Goal: Transaction & Acquisition: Purchase product/service

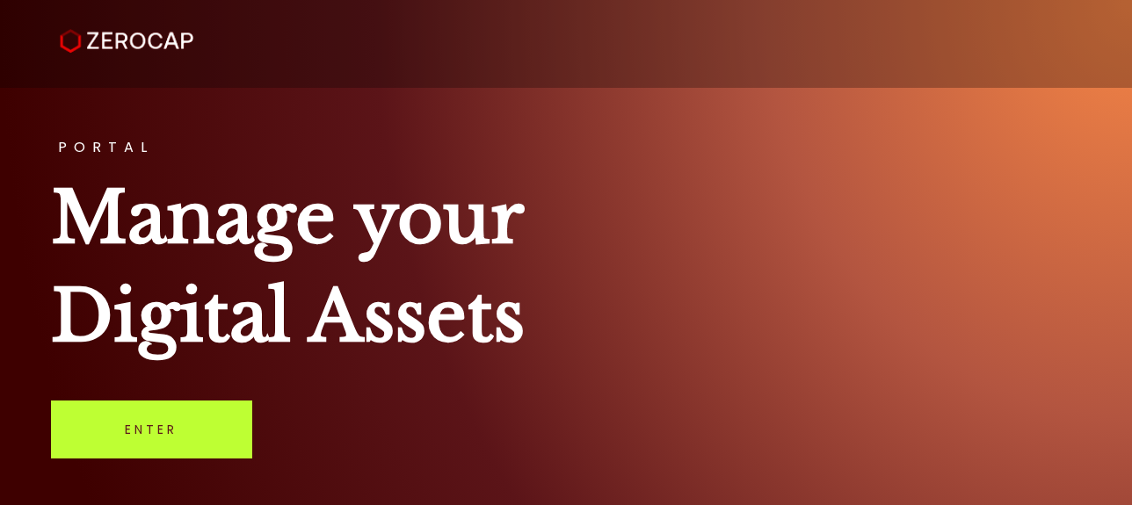
drag, startPoint x: 0, startPoint y: 0, endPoint x: 177, endPoint y: 416, distance: 451.5
click at [177, 416] on link "Enter" at bounding box center [151, 430] width 201 height 58
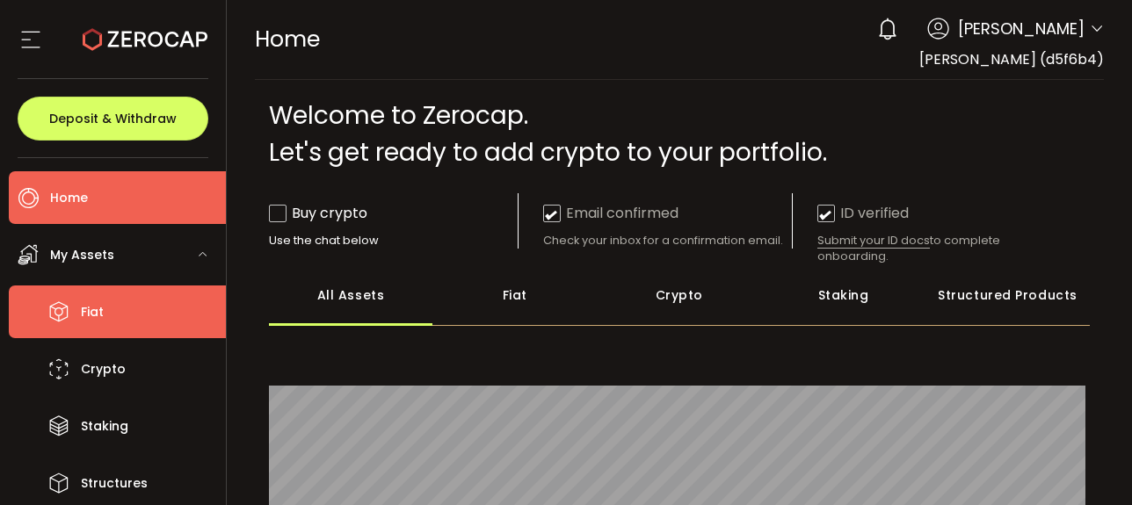
click at [151, 314] on li "Fiat" at bounding box center [117, 312] width 217 height 53
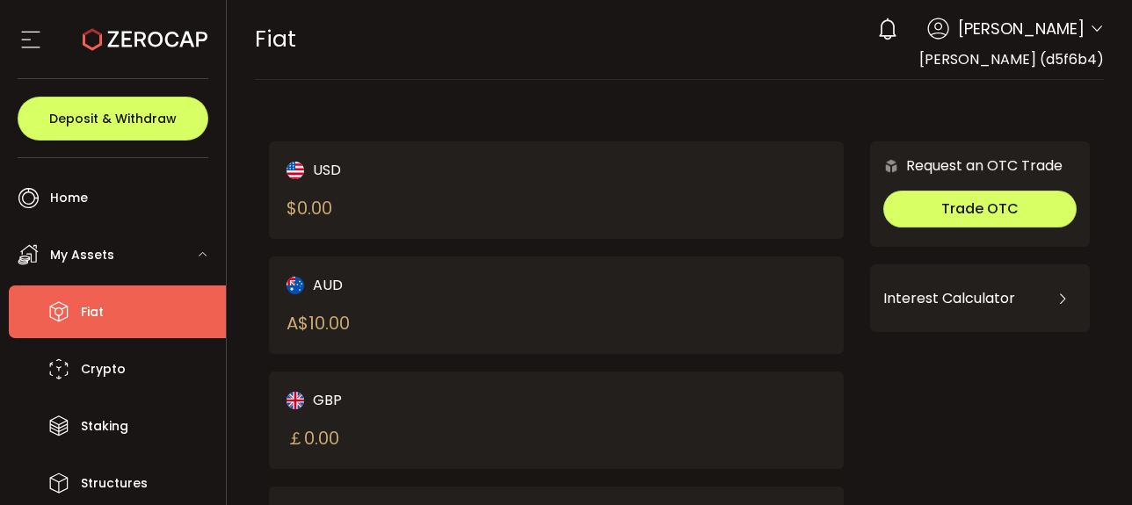
click at [559, 301] on div "AUD A$ 10.00" at bounding box center [556, 306] width 575 height 98
click at [1004, 65] on span "Keng Chian (d5f6b4)" at bounding box center [1011, 59] width 185 height 20
click at [1037, 39] on span "Keng Chian" at bounding box center [1021, 29] width 127 height 24
click at [1082, 36] on div "0 Keng Chian Account Keng Chian (d5f6b4) Preferences Reporting Help Log out" at bounding box center [985, 29] width 235 height 39
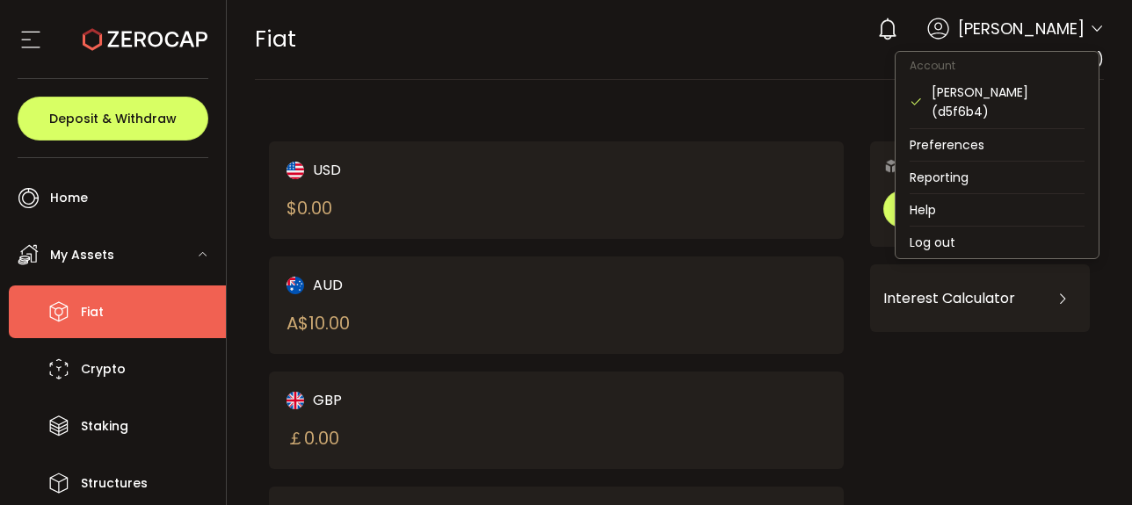
click at [1089, 31] on icon at bounding box center [1096, 29] width 14 height 14
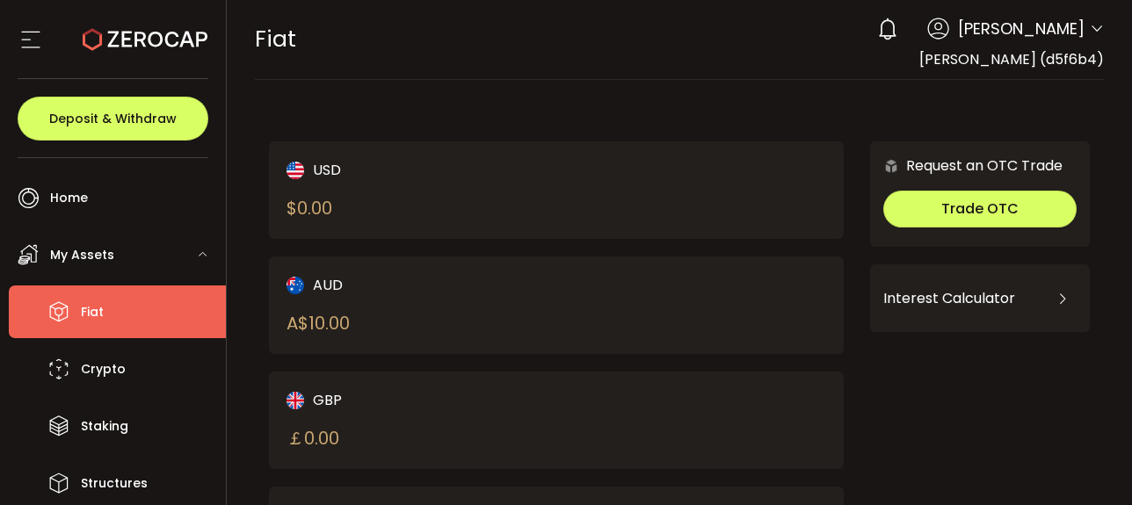
click at [626, 100] on div "USD $ 0.00 AUD A$ 10.00 GBP ￡ 0.00 EUR € 0.00 CAD C$ 0.00 NZD Request an OTC Tr…" at bounding box center [679, 465] width 821 height 735
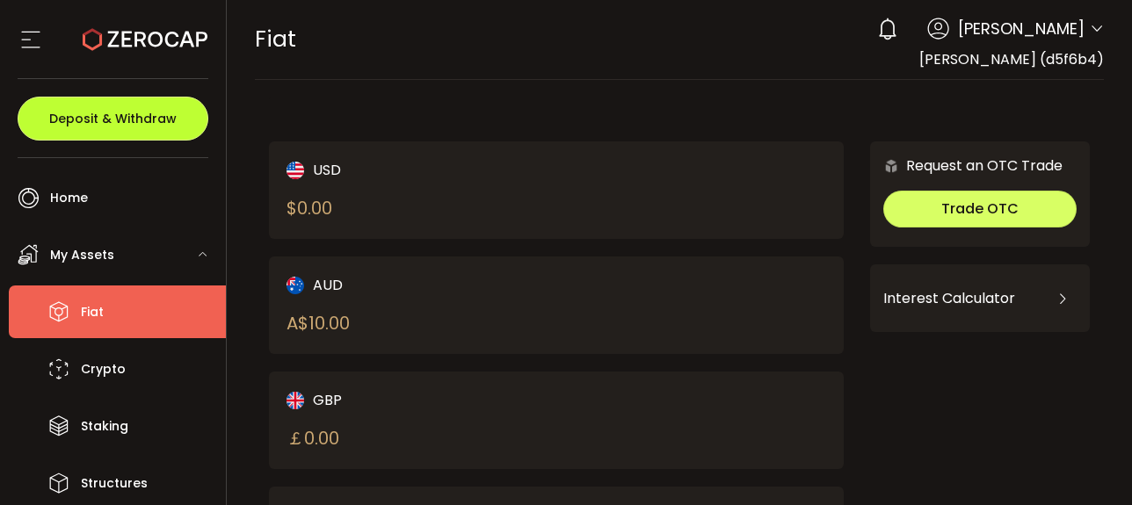
click at [71, 129] on button "Deposit & Withdraw" at bounding box center [113, 119] width 191 height 44
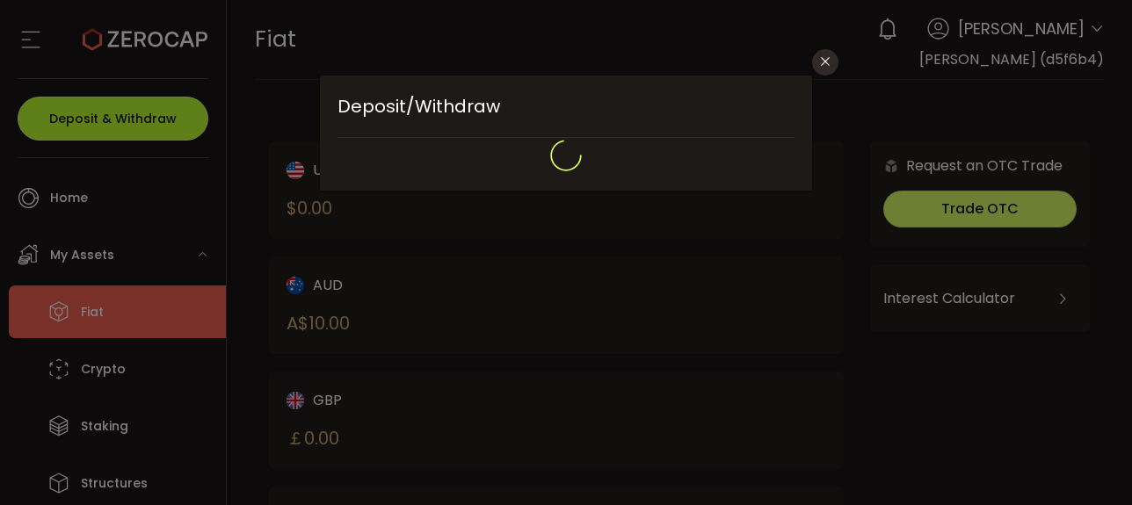
type input "**********"
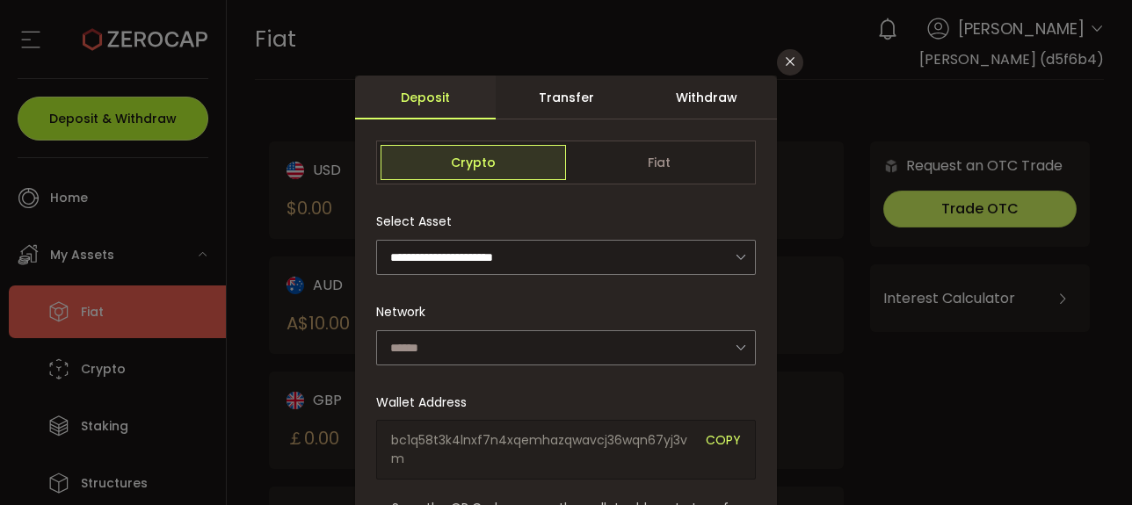
type input "*******"
type input "**********"
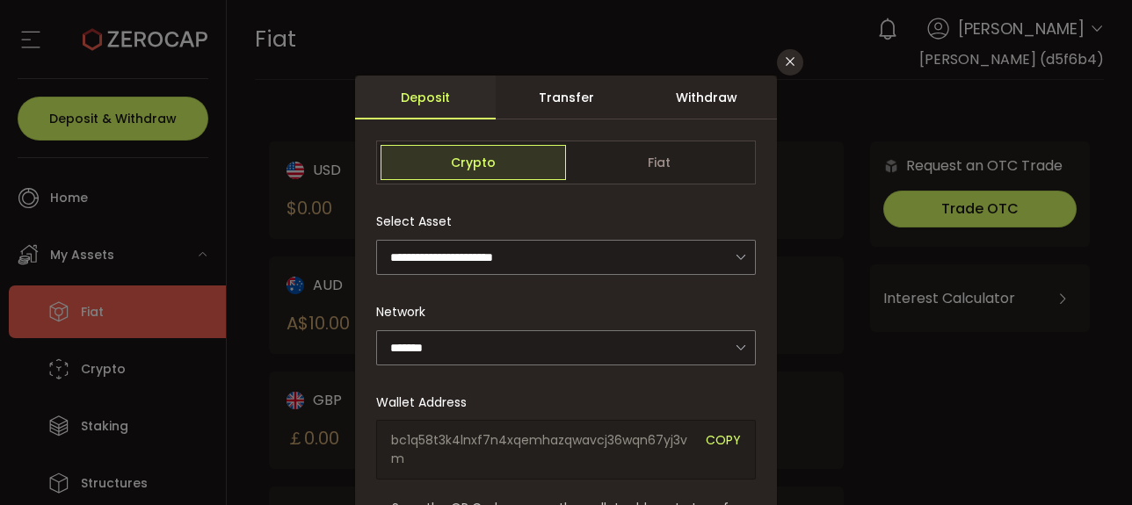
click at [669, 110] on div "Withdraw" at bounding box center [706, 98] width 141 height 44
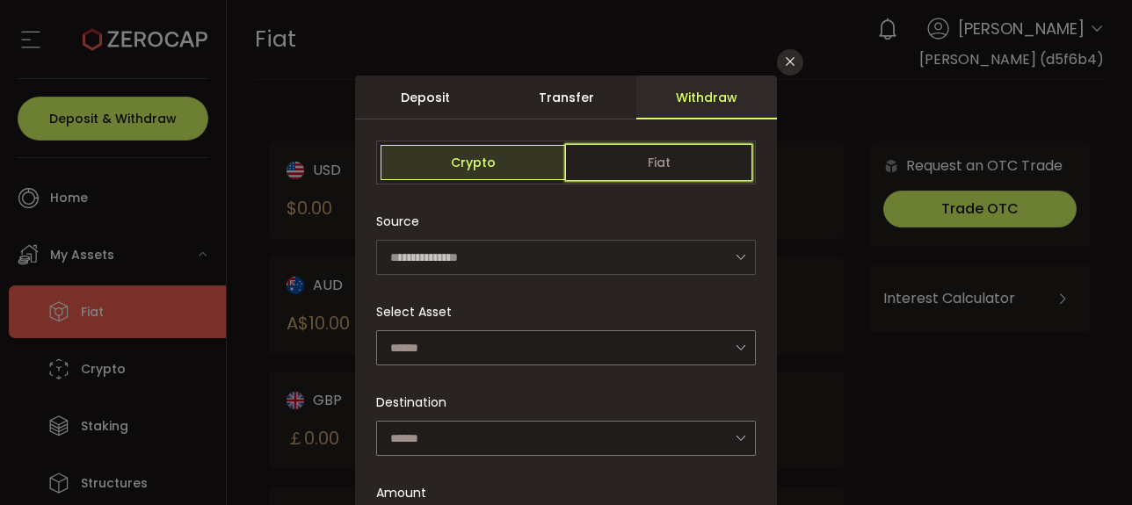
click at [612, 168] on span "Fiat" at bounding box center [658, 162] width 185 height 35
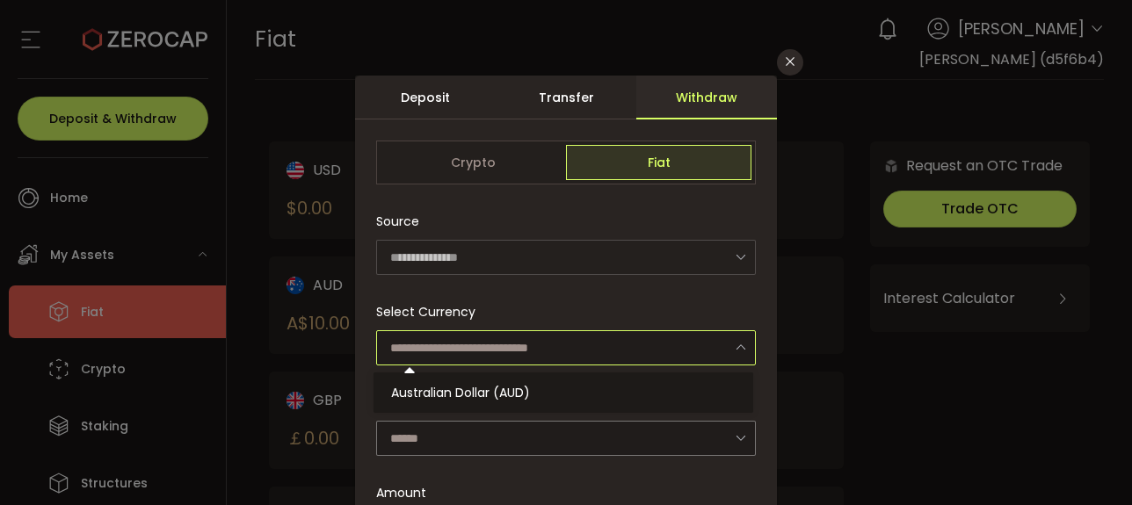
click at [514, 337] on input "dialog" at bounding box center [566, 347] width 380 height 35
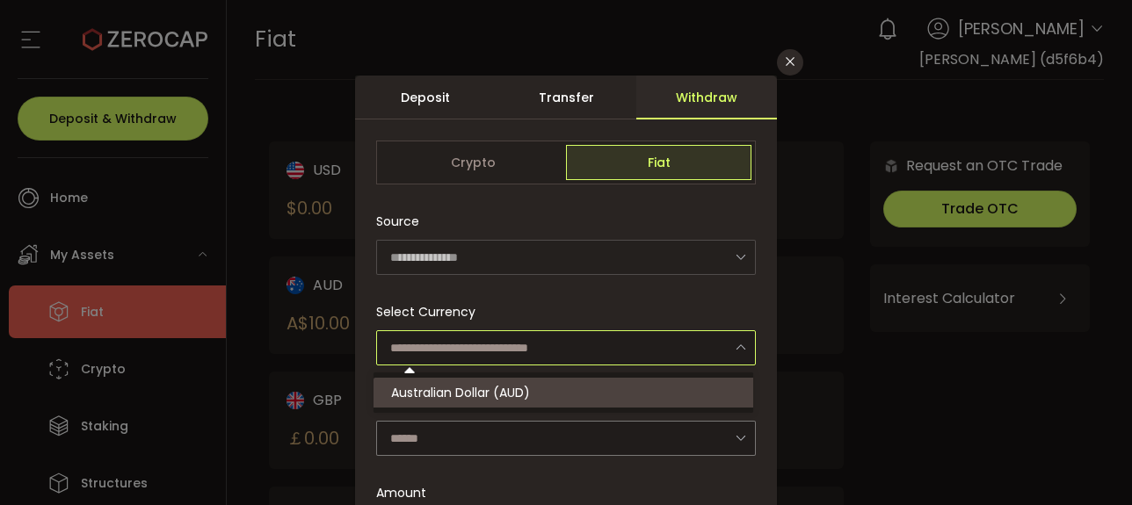
click at [517, 386] on span "Australian Dollar (AUD)" at bounding box center [460, 393] width 139 height 18
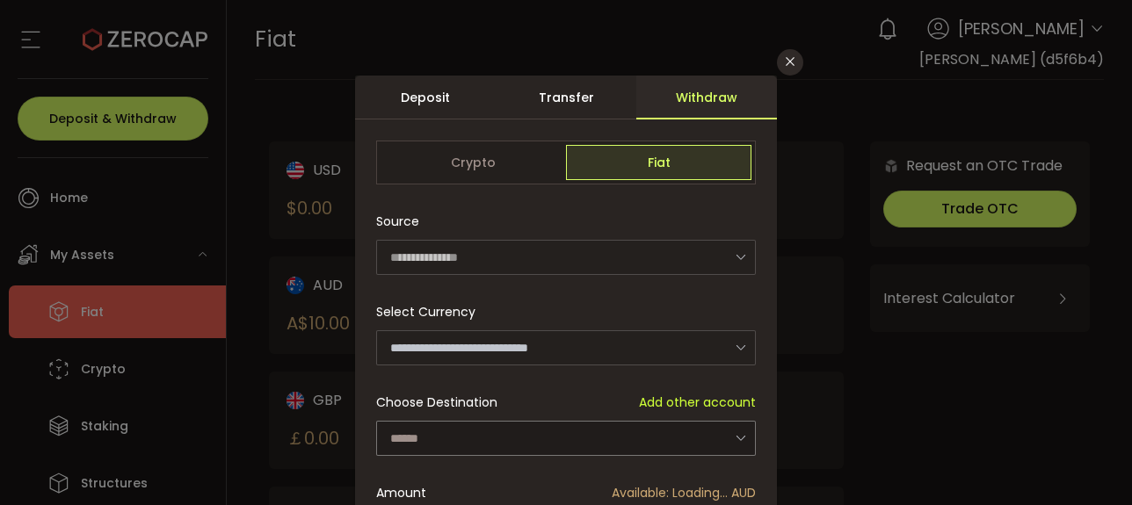
type input "**********"
click at [512, 421] on div "**********" at bounding box center [566, 381] width 422 height 611
click at [510, 440] on input "dialog" at bounding box center [566, 438] width 380 height 35
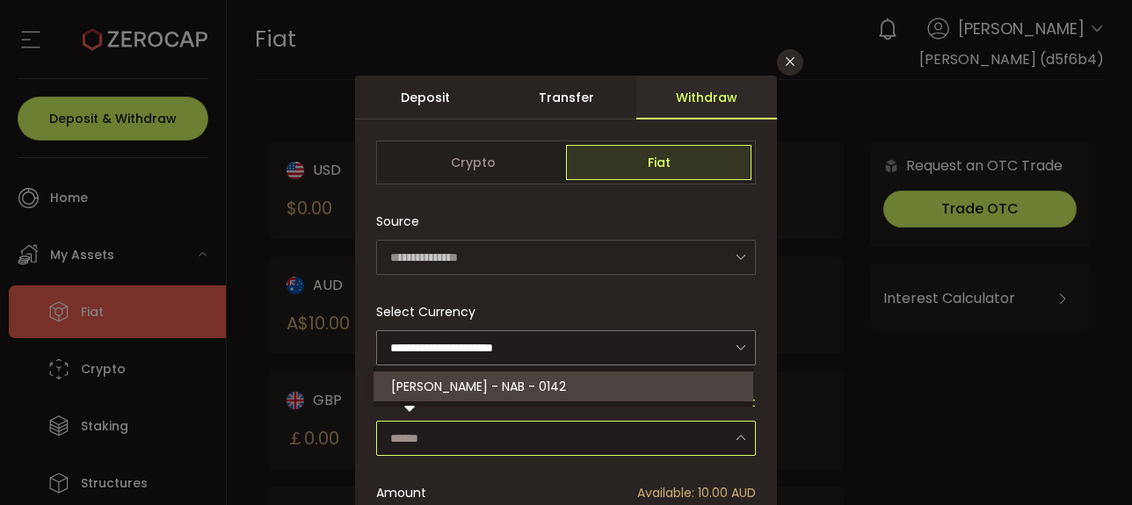
click at [508, 393] on span "Keng Chian - NAB - 0142" at bounding box center [478, 387] width 175 height 18
type input "**********"
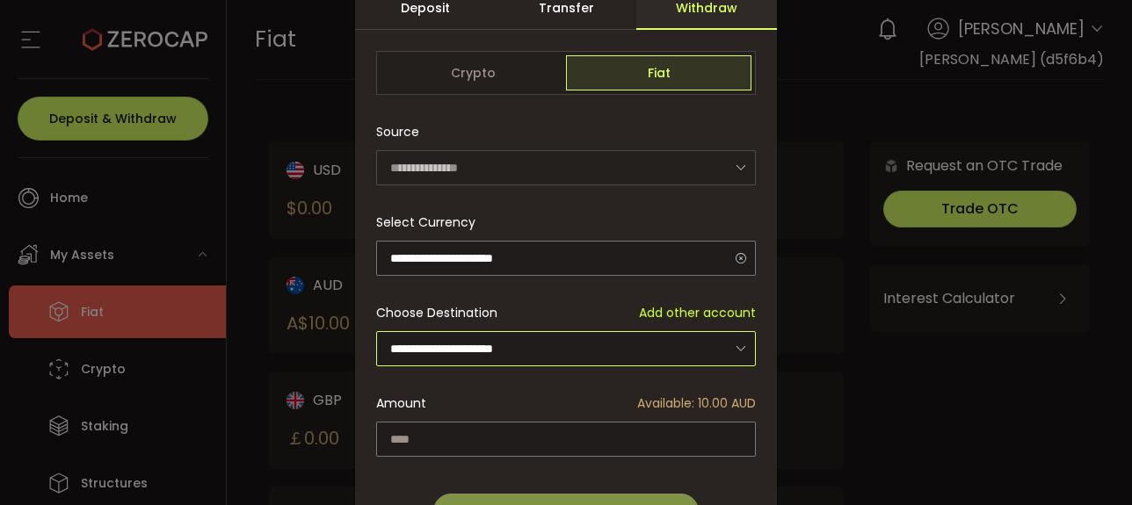
scroll to position [176, 0]
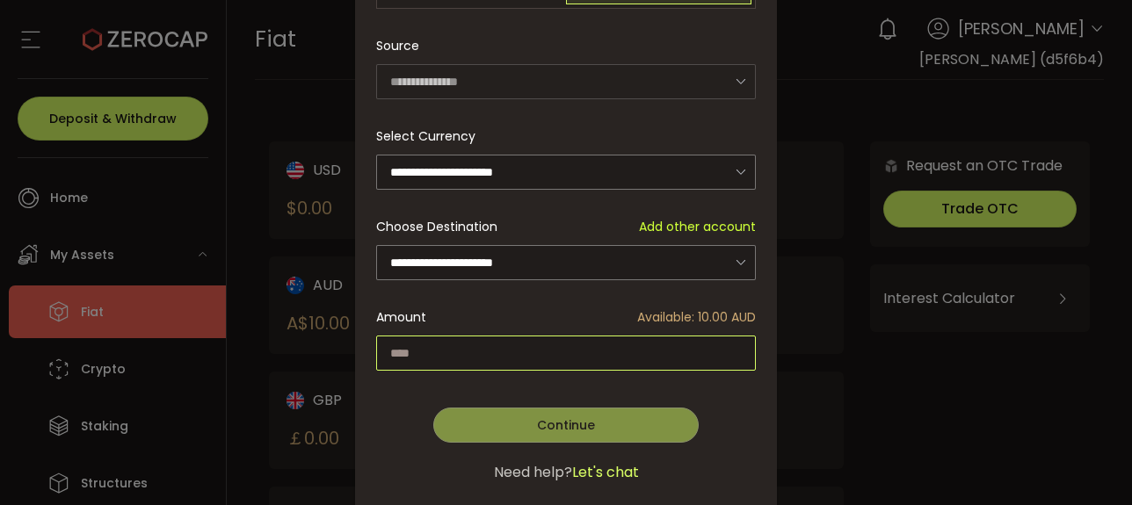
click at [509, 344] on input "dialog" at bounding box center [566, 353] width 380 height 35
click at [531, 341] on input "dialog" at bounding box center [566, 353] width 380 height 35
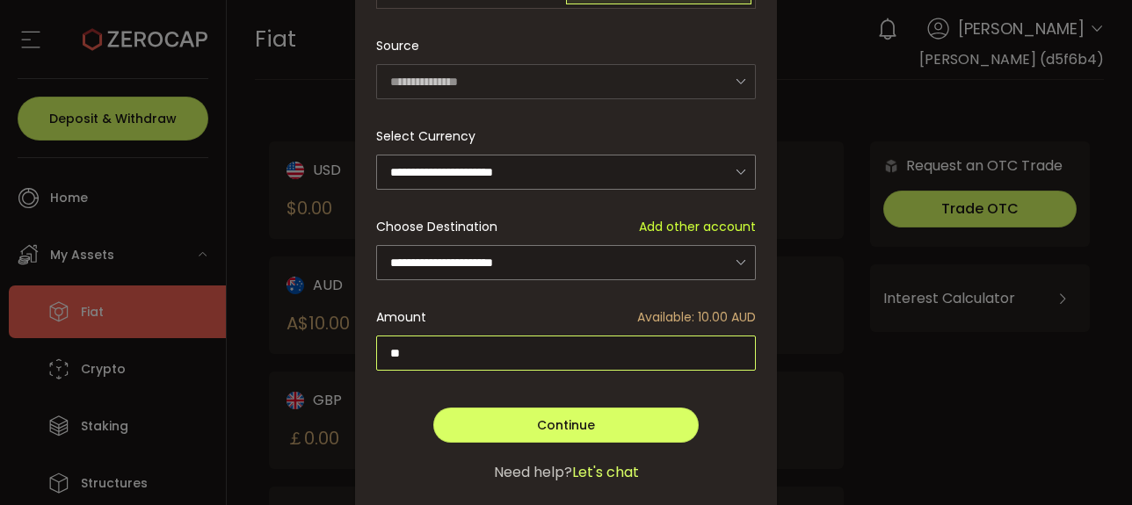
type input "**"
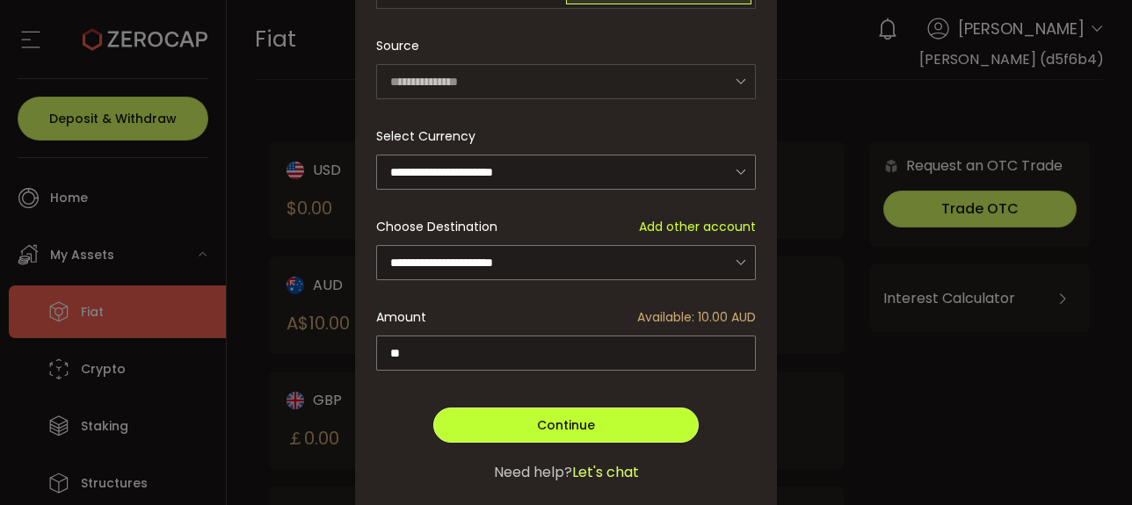
click at [685, 417] on button "Continue" at bounding box center [565, 425] width 265 height 35
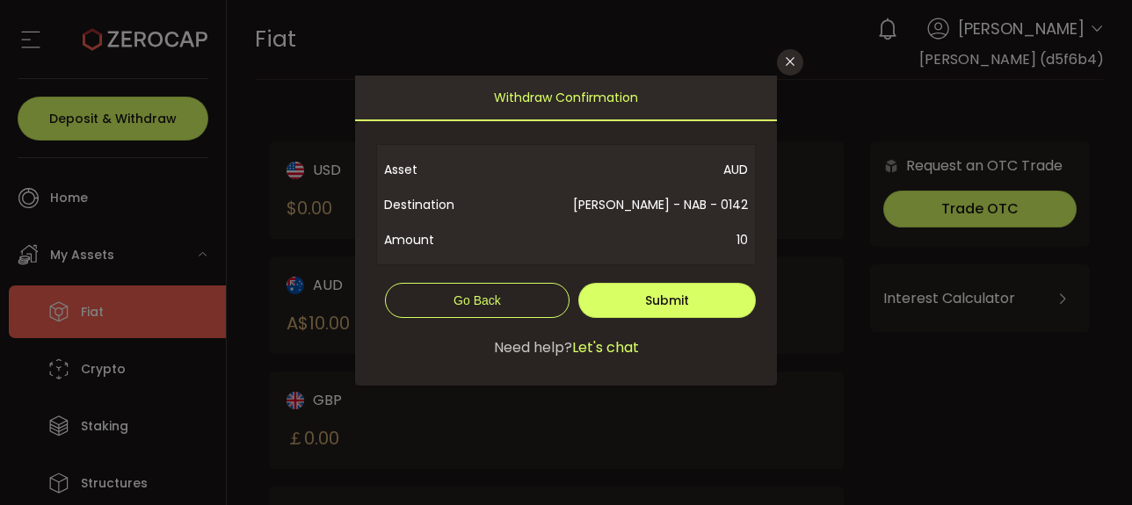
scroll to position [0, 0]
click at [662, 313] on button "Submit" at bounding box center [666, 300] width 177 height 35
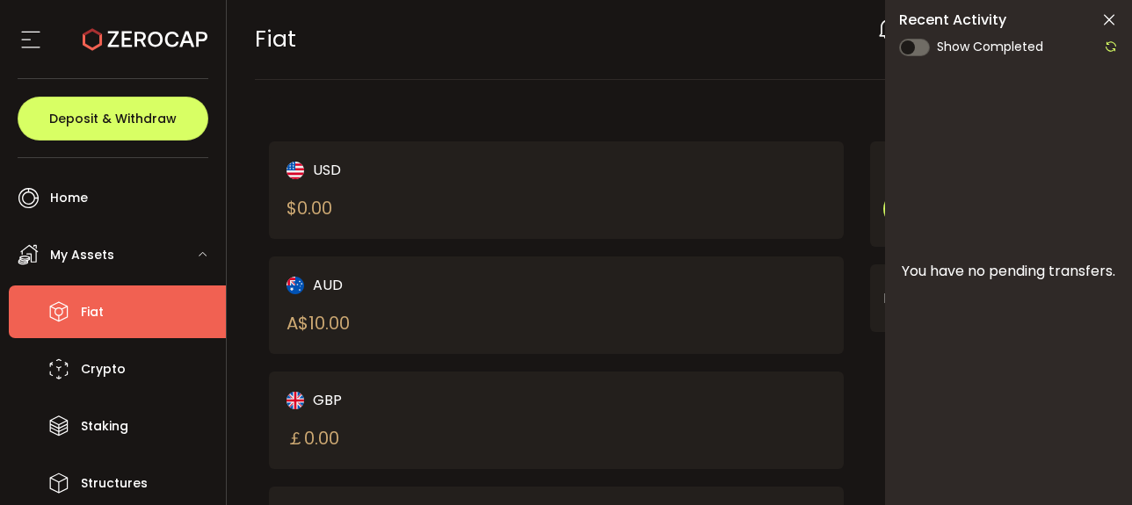
click at [933, 48] on div "Show Completed" at bounding box center [971, 47] width 145 height 18
click at [924, 42] on span at bounding box center [915, 48] width 32 height 18
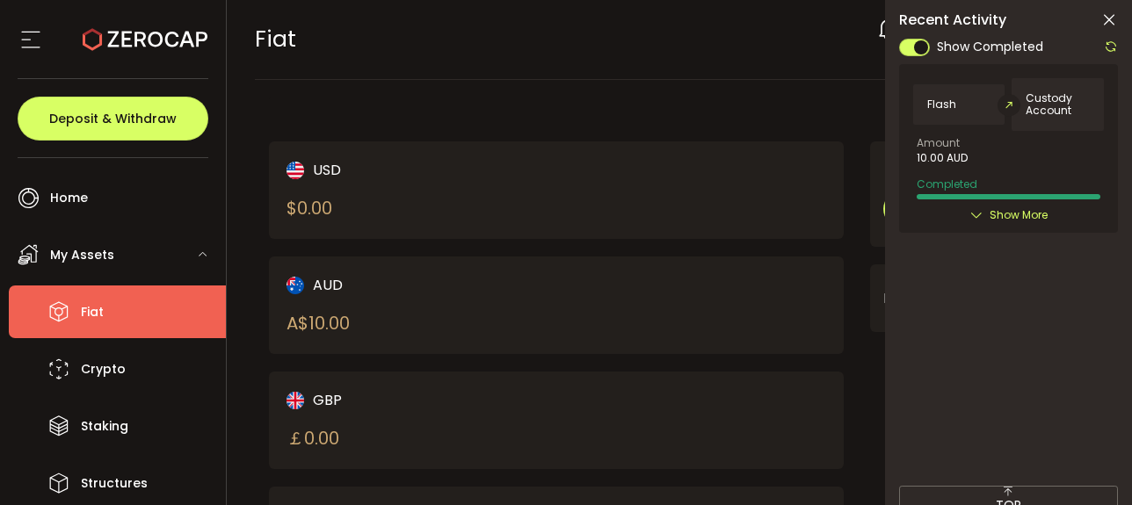
click at [924, 42] on span at bounding box center [915, 48] width 32 height 18
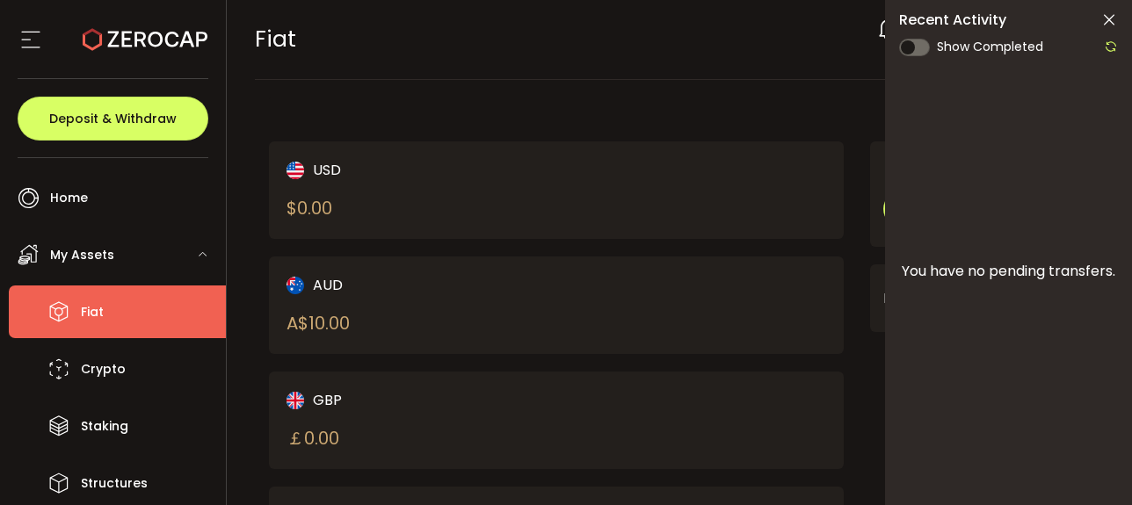
click at [1107, 24] on icon at bounding box center [1109, 20] width 18 height 18
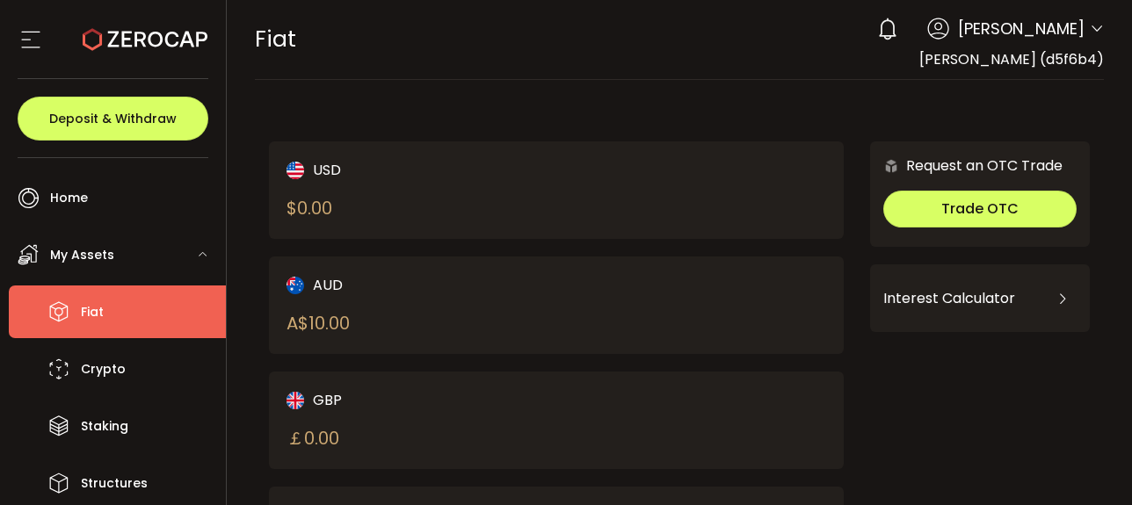
click at [822, 93] on main "USD $ 0.00 AUD A$ 10.00 GBP ￡ 0.00 EUR € 0.00 CAD C$ 0.00 NZD Request an OTC Tr…" at bounding box center [680, 473] width 878 height 787
click at [727, 108] on div "USD $ 0.00 AUD A$ 10.00 GBP ￡ 0.00 EUR € 0.00 CAD C$ 0.00 NZD Request an OTC Tr…" at bounding box center [679, 465] width 821 height 735
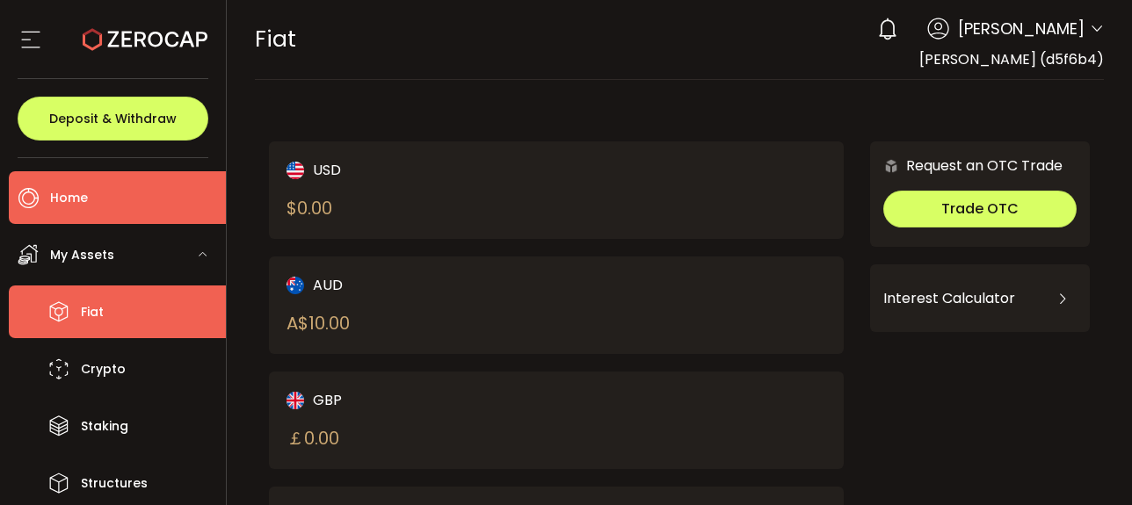
click at [126, 197] on li "Home" at bounding box center [117, 197] width 217 height 53
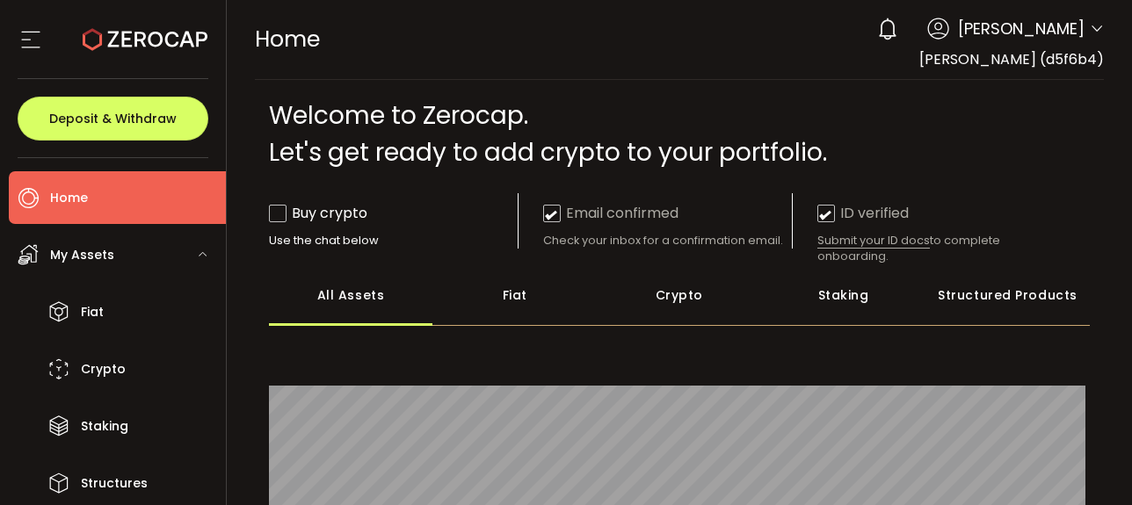
click at [294, 216] on div "Buy crypto" at bounding box center [318, 213] width 98 height 22
click at [286, 209] on span at bounding box center [278, 214] width 18 height 18
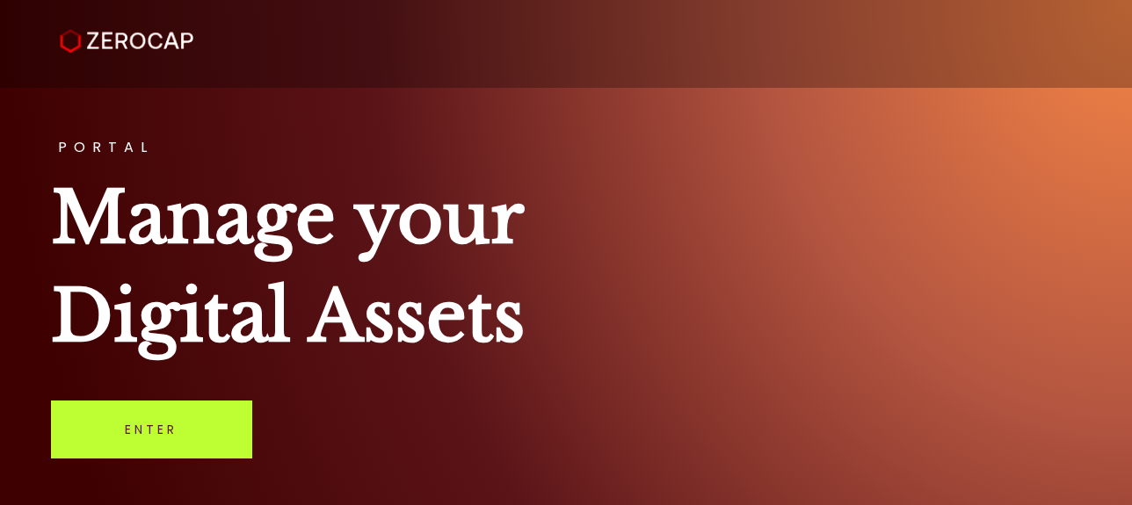
click at [167, 427] on link "Enter" at bounding box center [151, 430] width 201 height 58
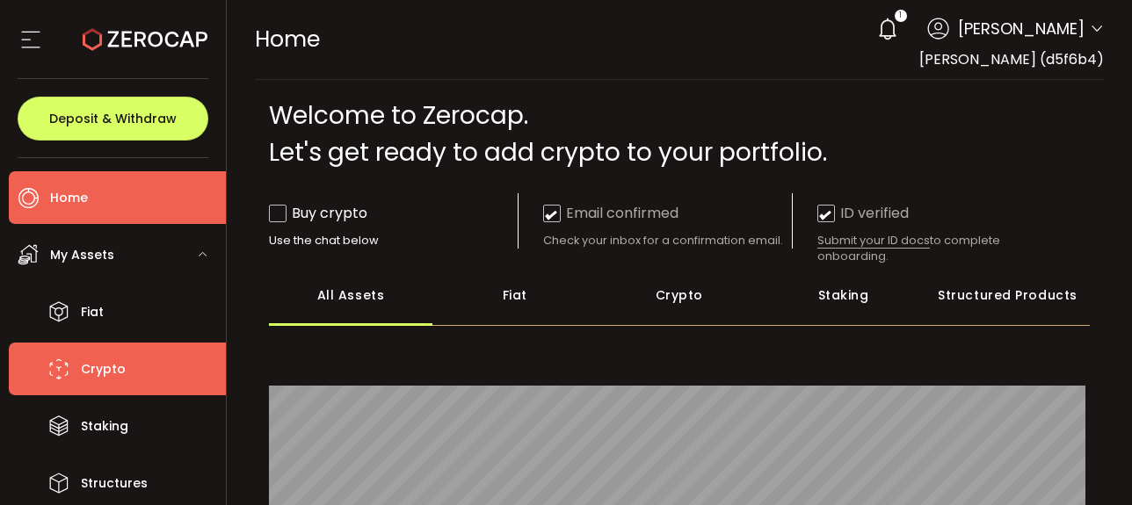
click at [133, 372] on li "Crypto" at bounding box center [117, 369] width 217 height 53
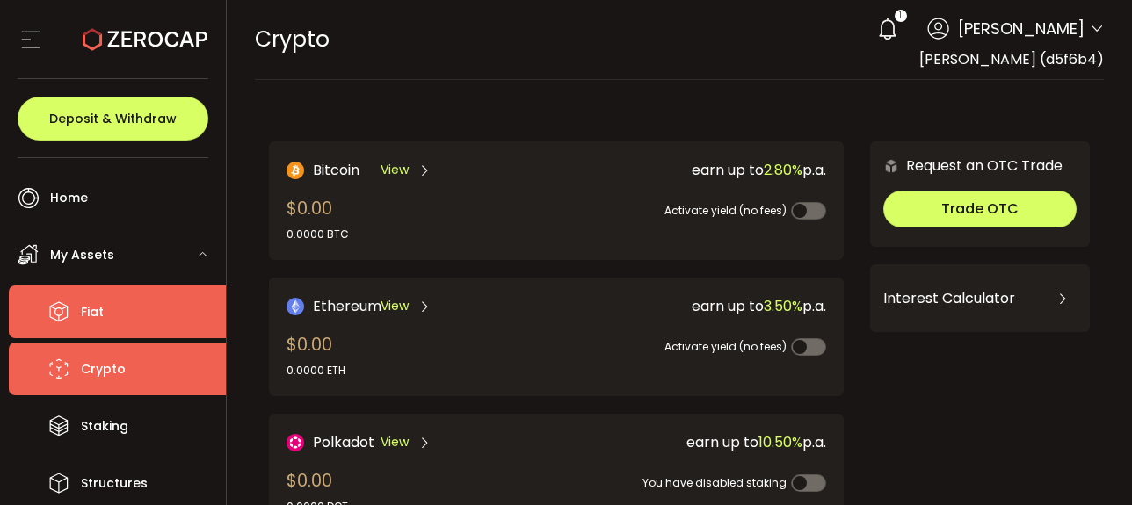
click at [132, 324] on li "Fiat" at bounding box center [117, 312] width 217 height 53
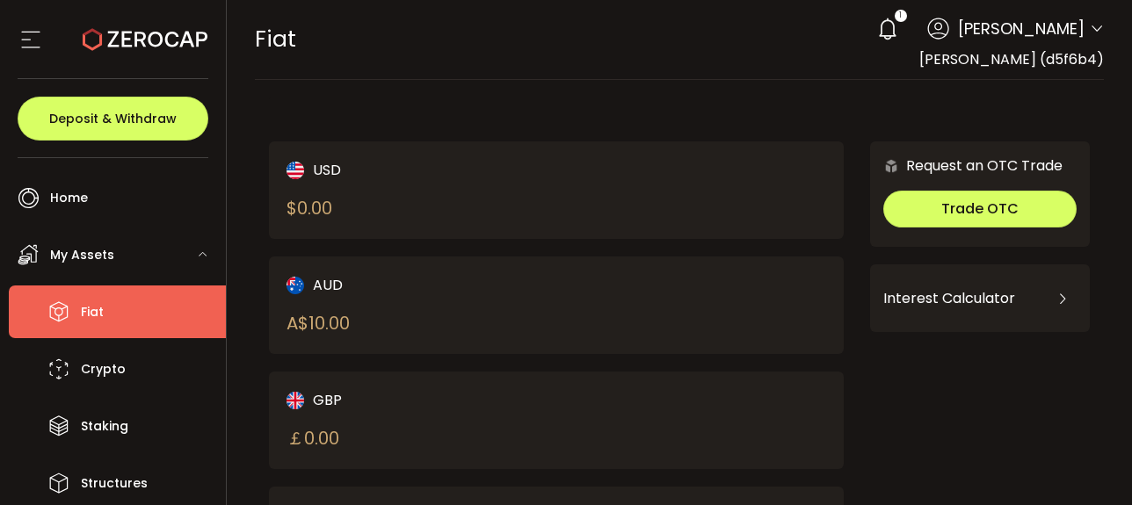
click at [1029, 48] on div "Keng Chian (d5f6b4)" at bounding box center [1011, 59] width 185 height 22
click at [895, 24] on use at bounding box center [887, 29] width 17 height 22
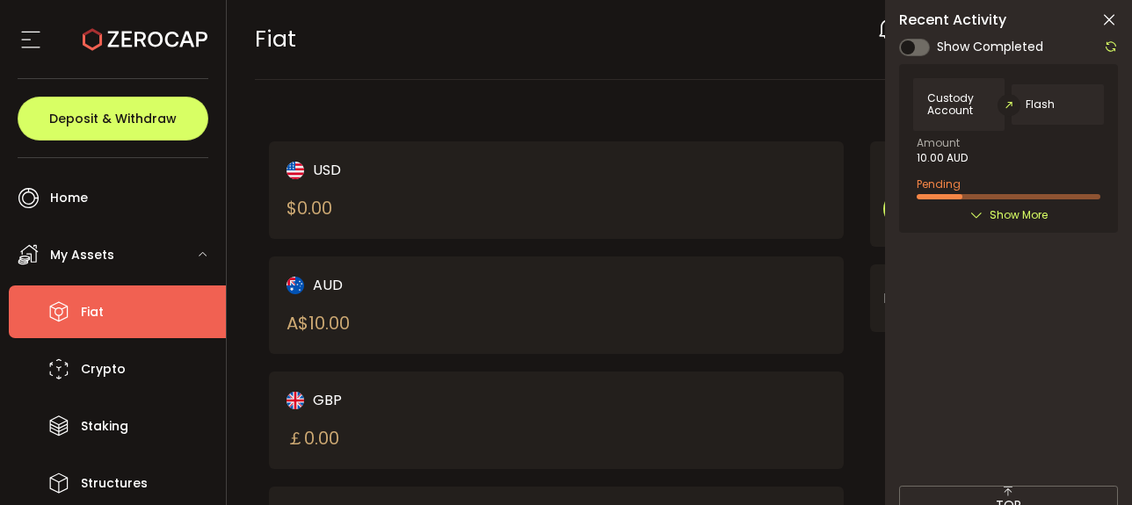
click at [1109, 25] on icon at bounding box center [1109, 20] width 18 height 18
